Goal: Task Accomplishment & Management: Manage account settings

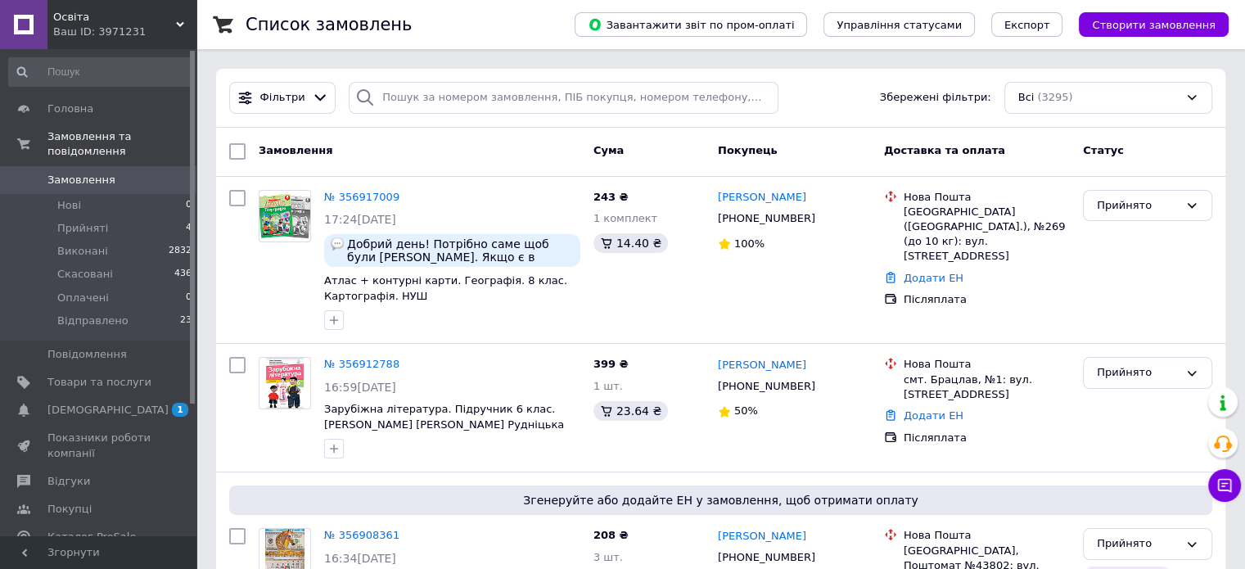
click at [77, 403] on span "[DEMOGRAPHIC_DATA]" at bounding box center [107, 410] width 121 height 15
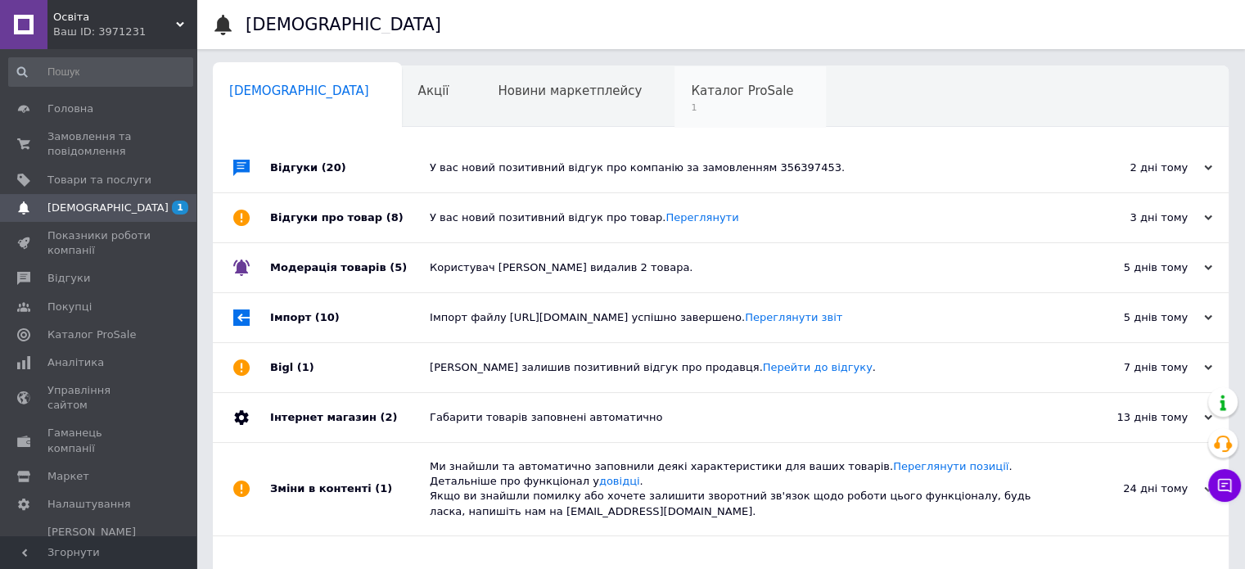
click at [691, 107] on span "1" at bounding box center [742, 107] width 102 height 12
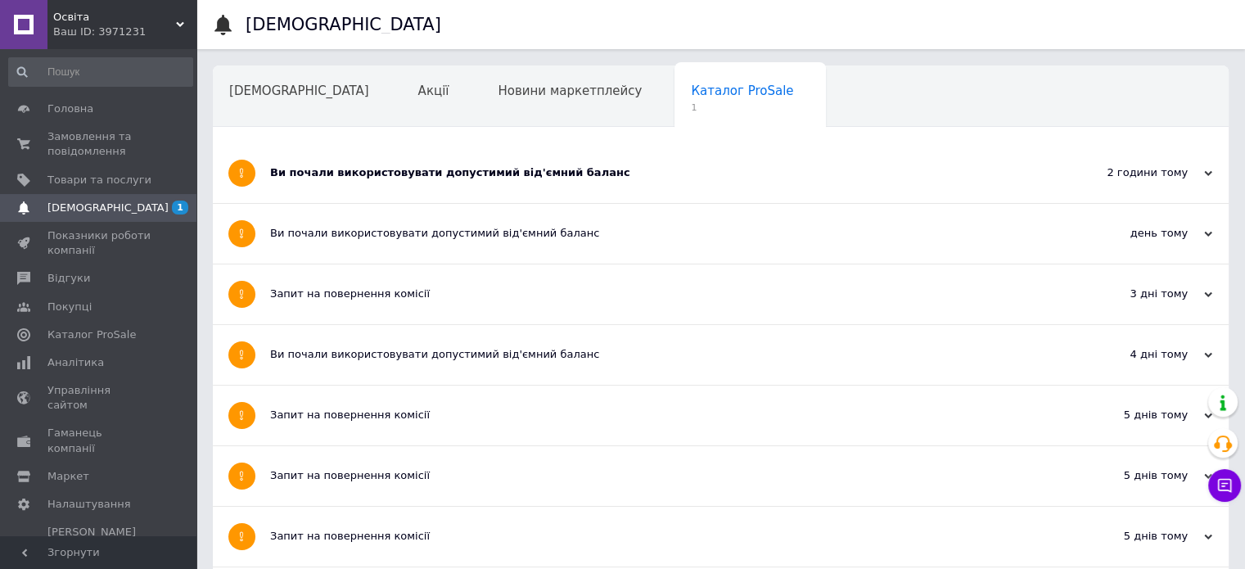
click at [403, 173] on div "Ви почали використовувати допустимий від'ємний баланс" at bounding box center [659, 172] width 778 height 15
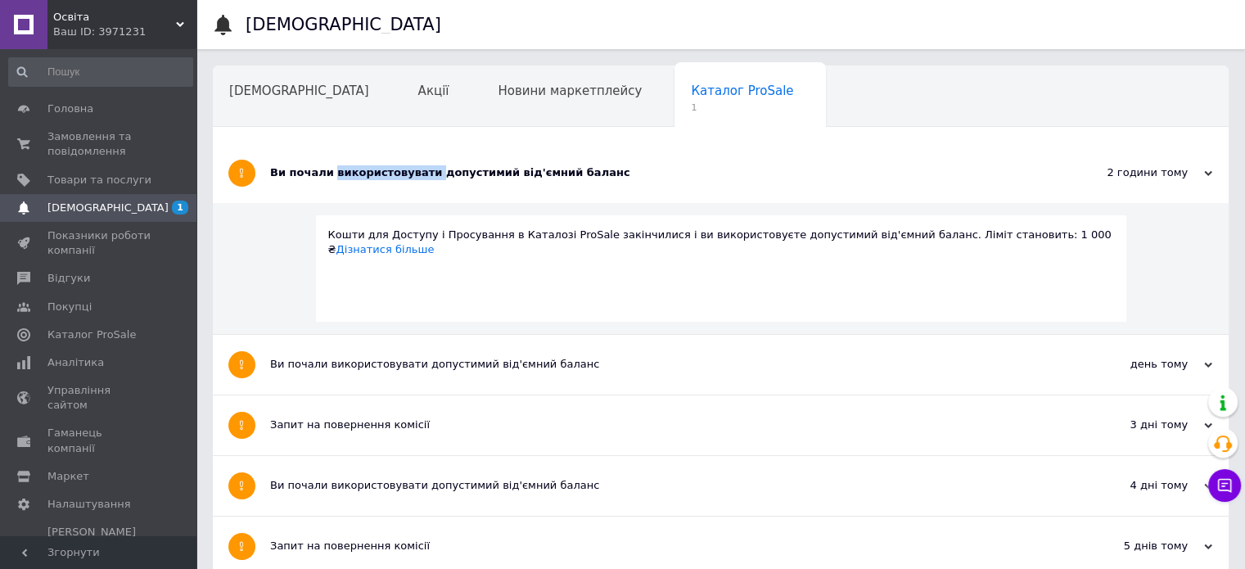
click at [403, 173] on div "Ви почали використовувати допустимий від'ємний баланс" at bounding box center [659, 172] width 778 height 15
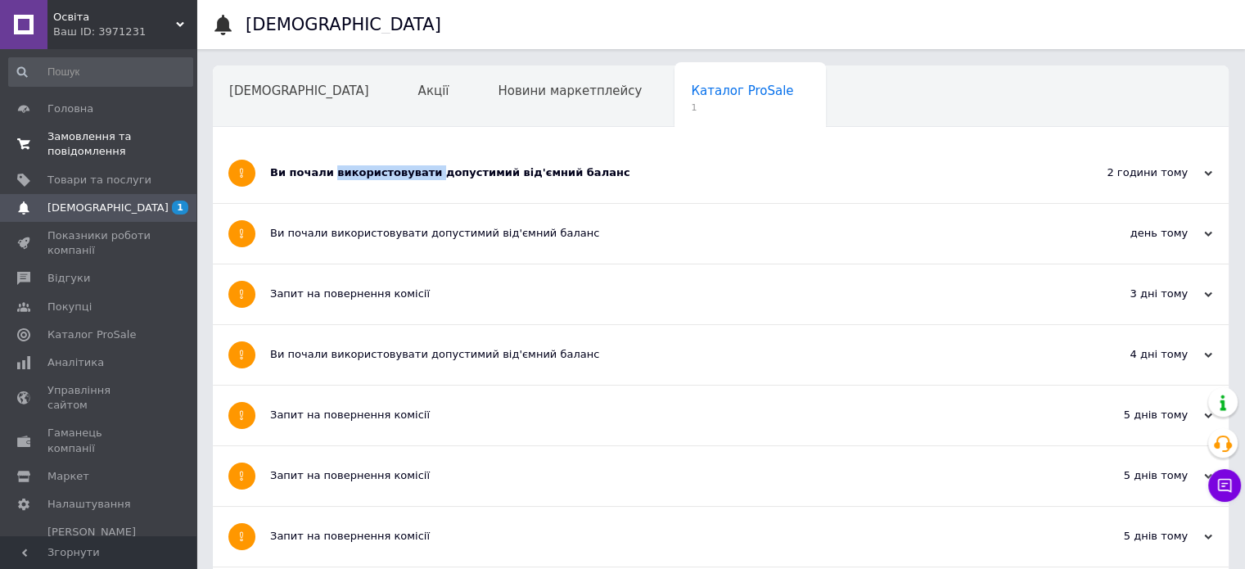
click at [84, 146] on span "Замовлення та повідомлення" at bounding box center [99, 143] width 104 height 29
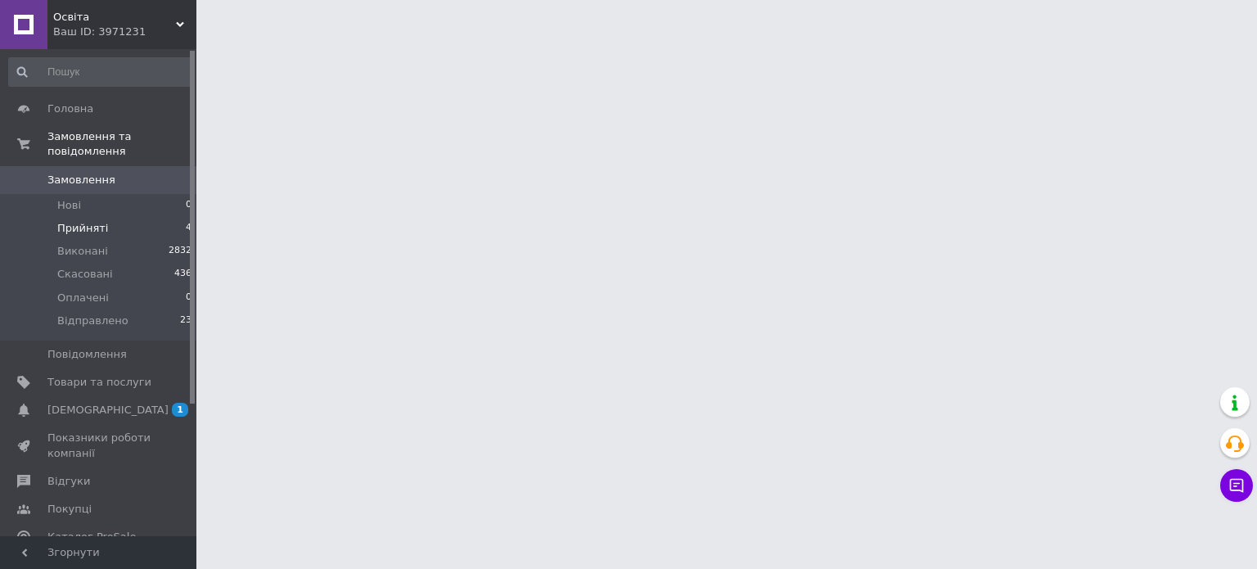
click at [73, 221] on span "Прийняті" at bounding box center [82, 228] width 51 height 15
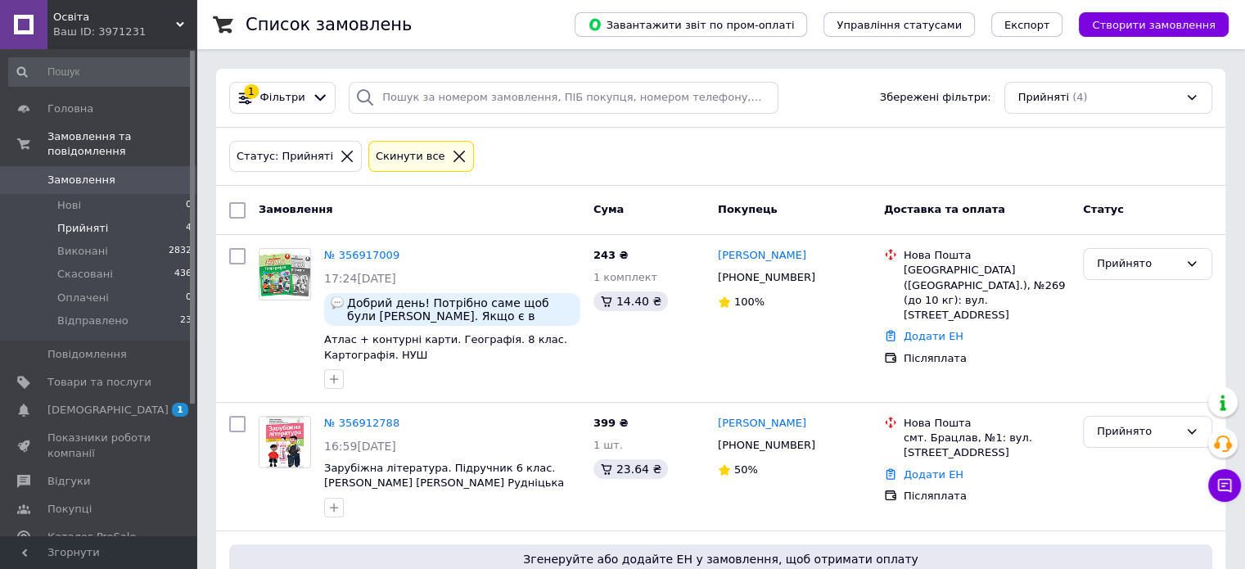
click at [560, 164] on div "Статус: Прийняті Cкинути все" at bounding box center [720, 156] width 989 height 38
click at [94, 221] on span "Прийняті" at bounding box center [82, 228] width 51 height 15
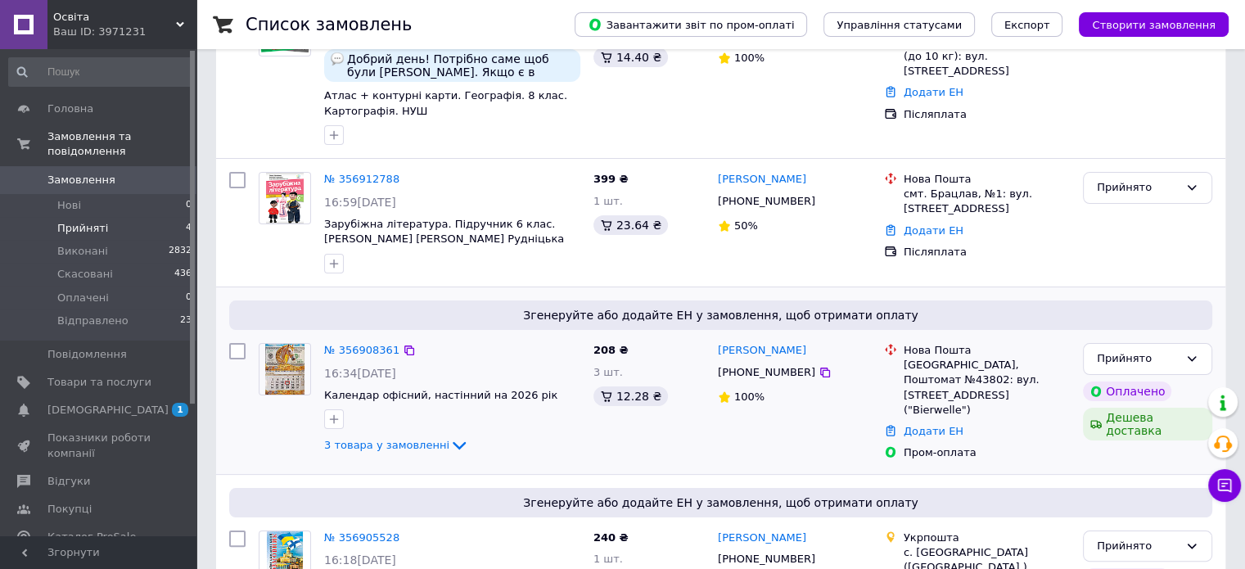
scroll to position [317, 0]
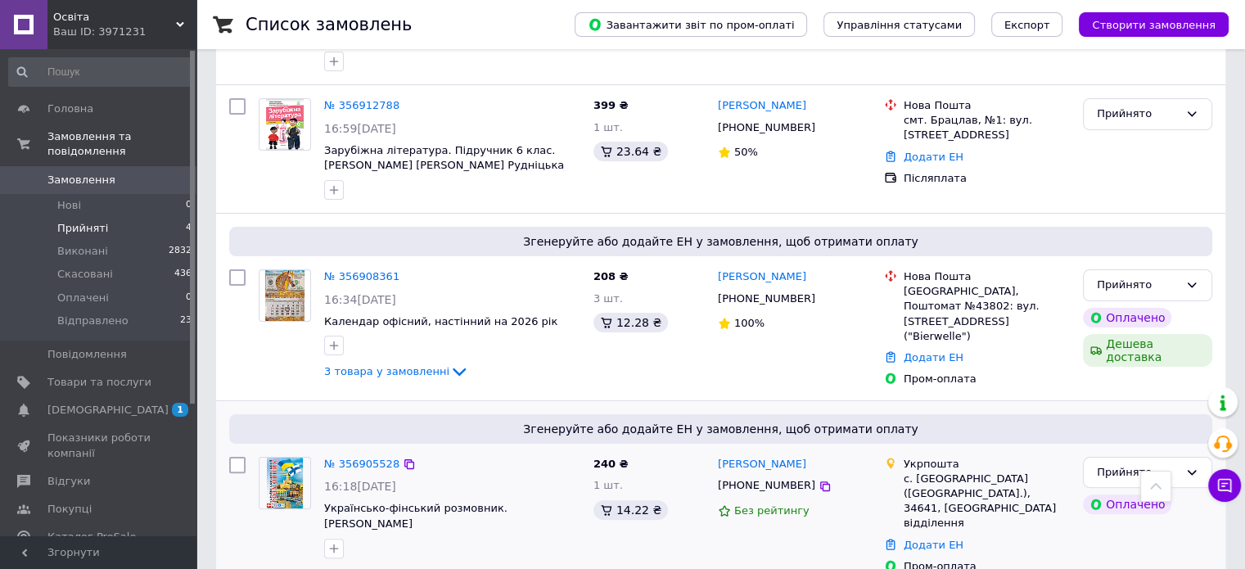
click at [360, 465] on div "№ 356905528" at bounding box center [361, 464] width 79 height 19
click at [449, 373] on icon at bounding box center [459, 372] width 20 height 20
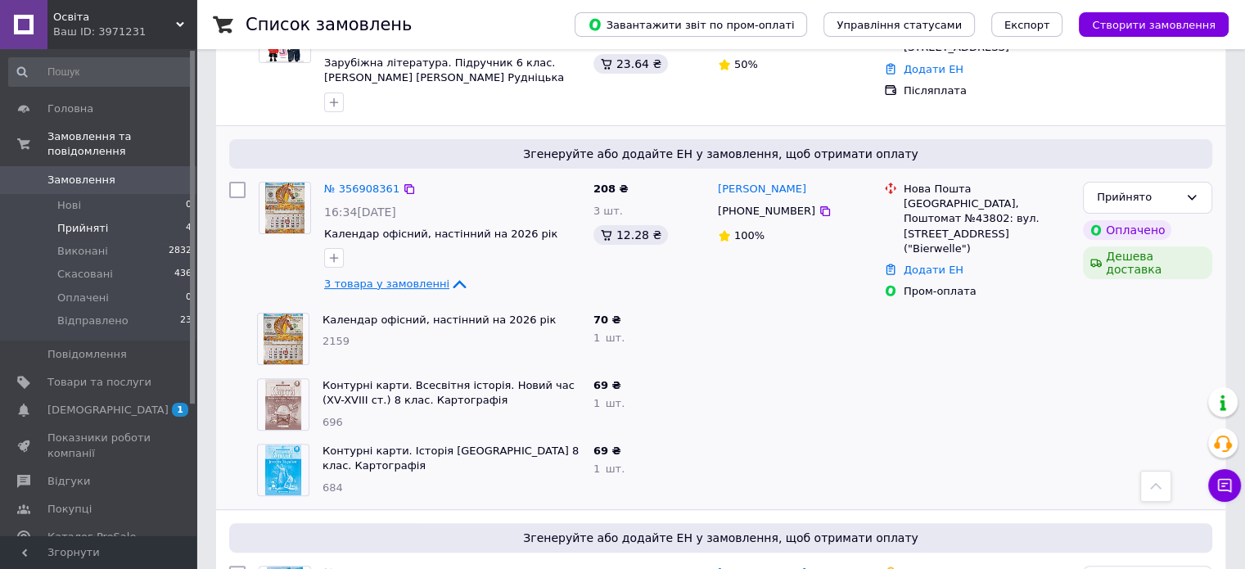
scroll to position [481, 0]
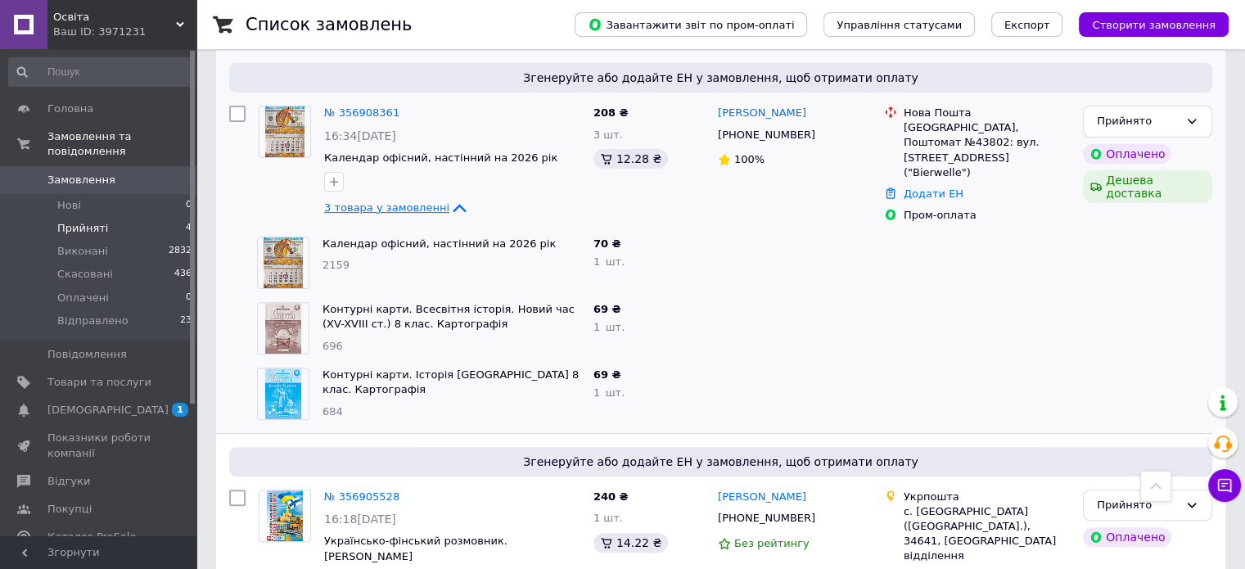
click at [449, 205] on icon at bounding box center [459, 208] width 20 height 20
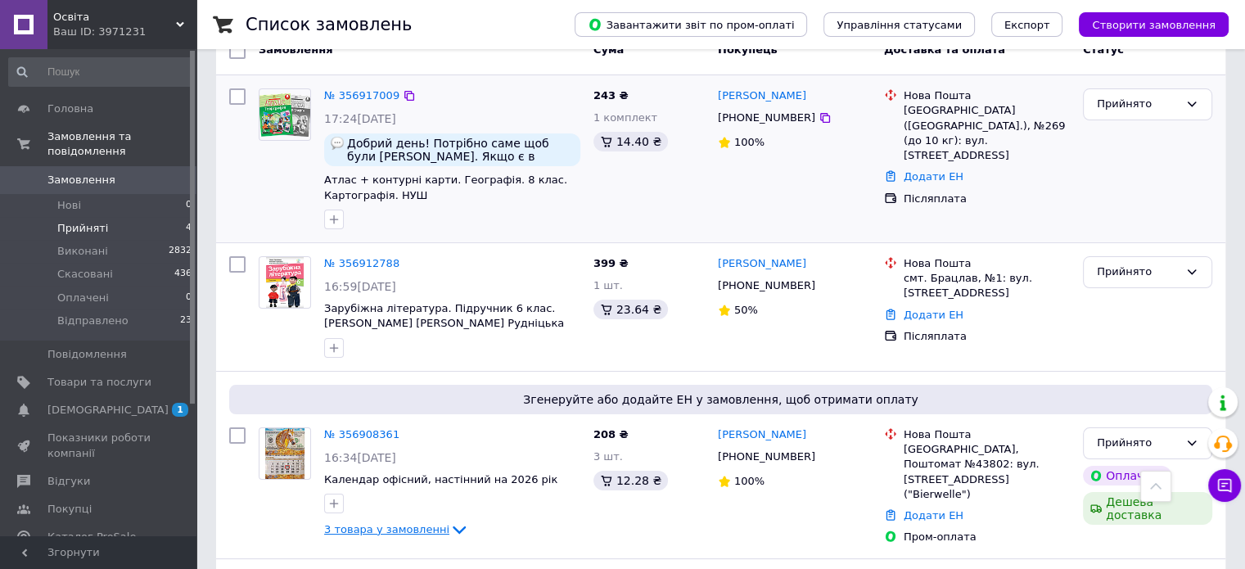
scroll to position [0, 0]
